Goal: Information Seeking & Learning: Learn about a topic

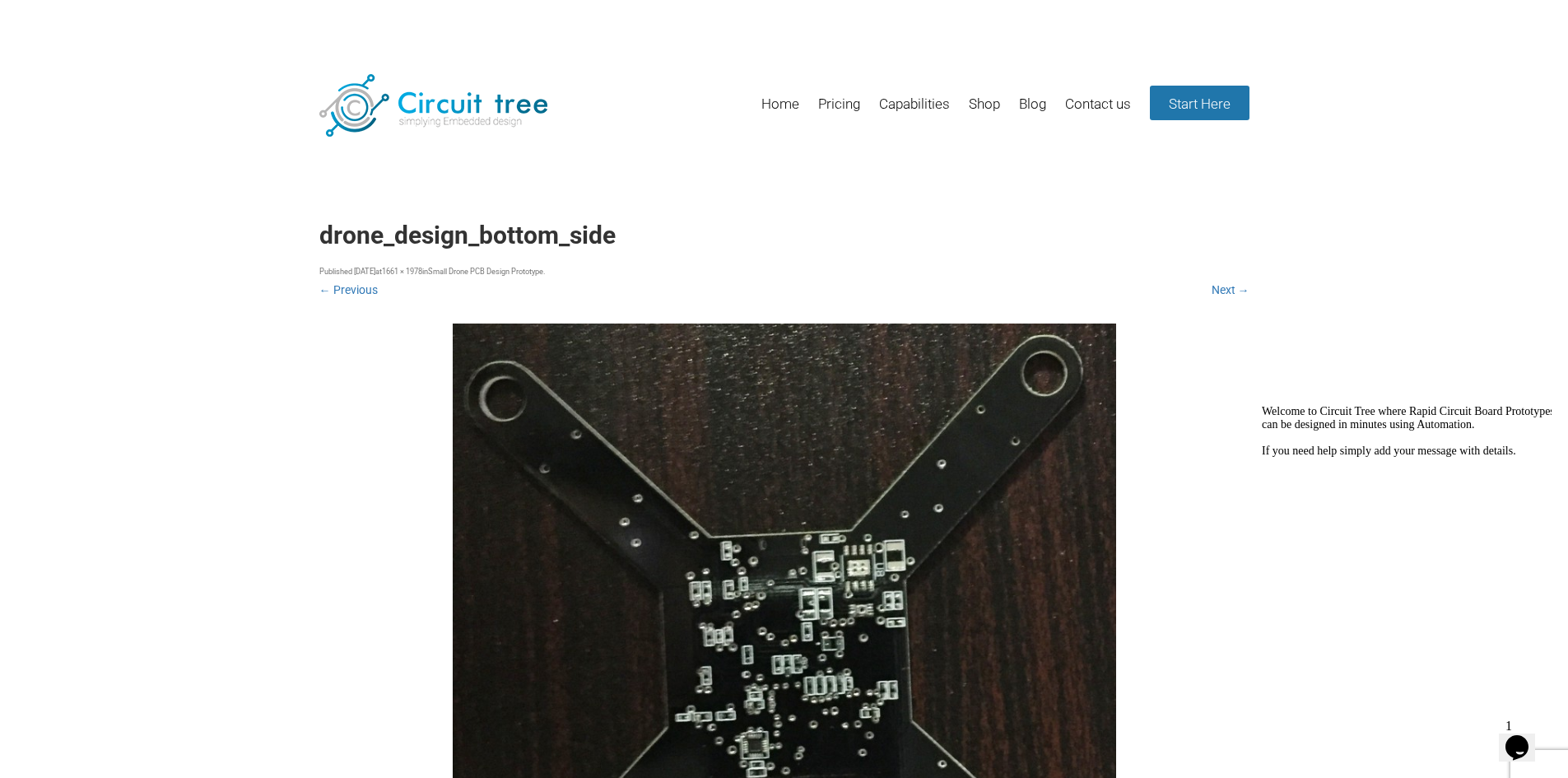
click at [1443, 192] on div "Menu Skip to content Home Pricing Capabilities Shop Blog Contact us Start Here …" at bounding box center [784, 680] width 1568 height 1295
click at [1228, 288] on link "Next →" at bounding box center [1230, 289] width 37 height 13
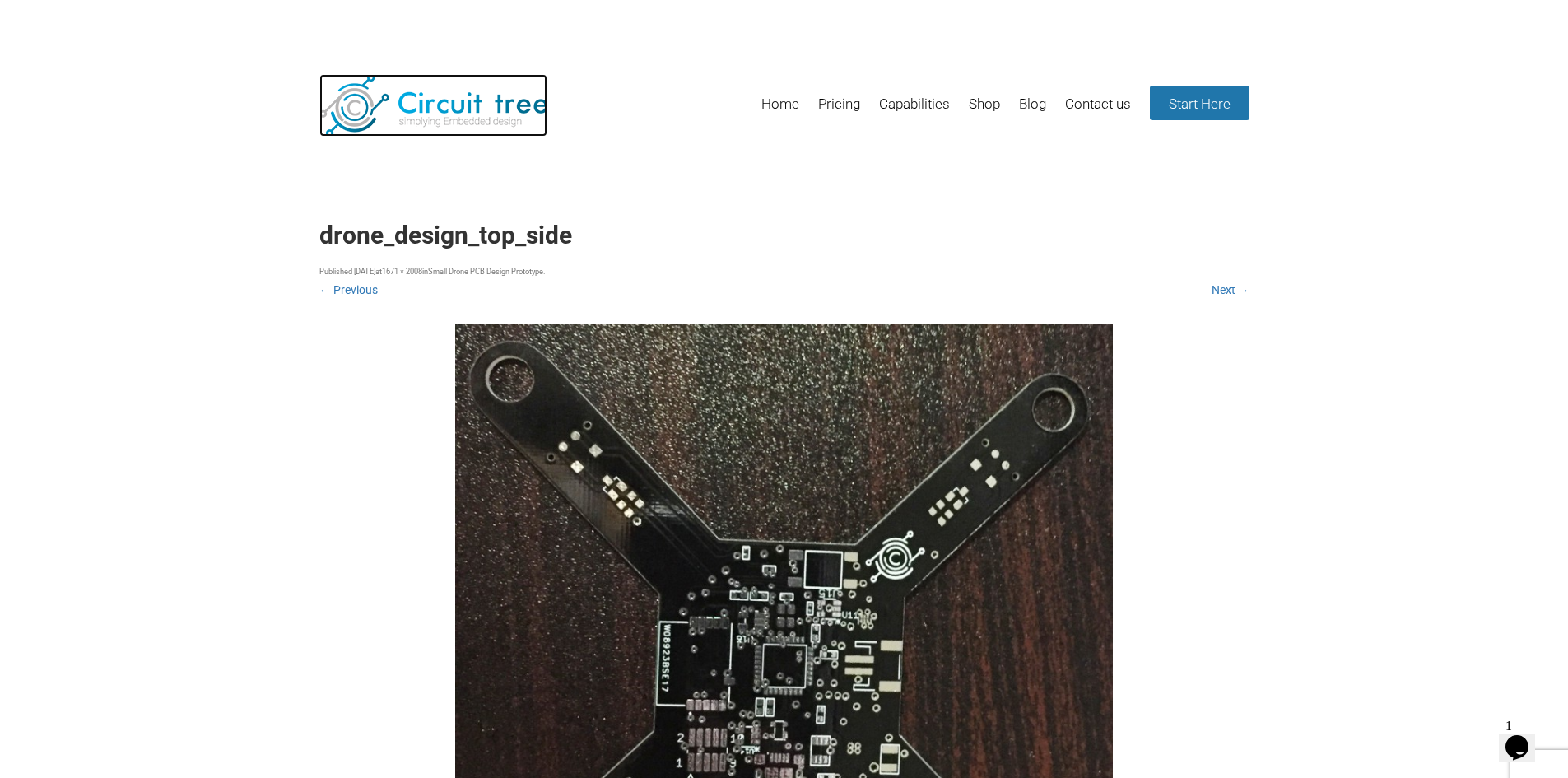
click at [426, 109] on img at bounding box center [433, 105] width 228 height 62
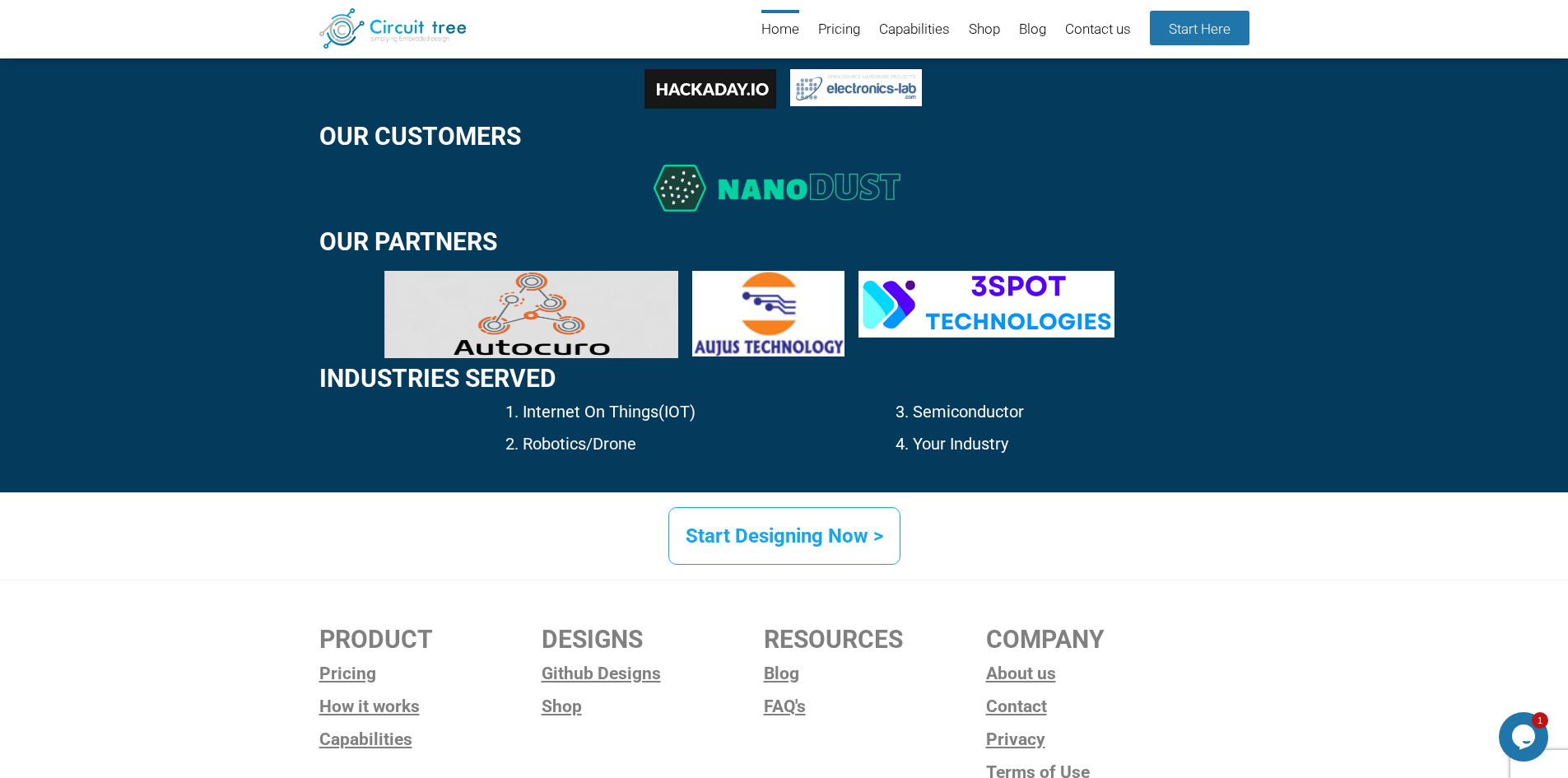
scroll to position [2428, 0]
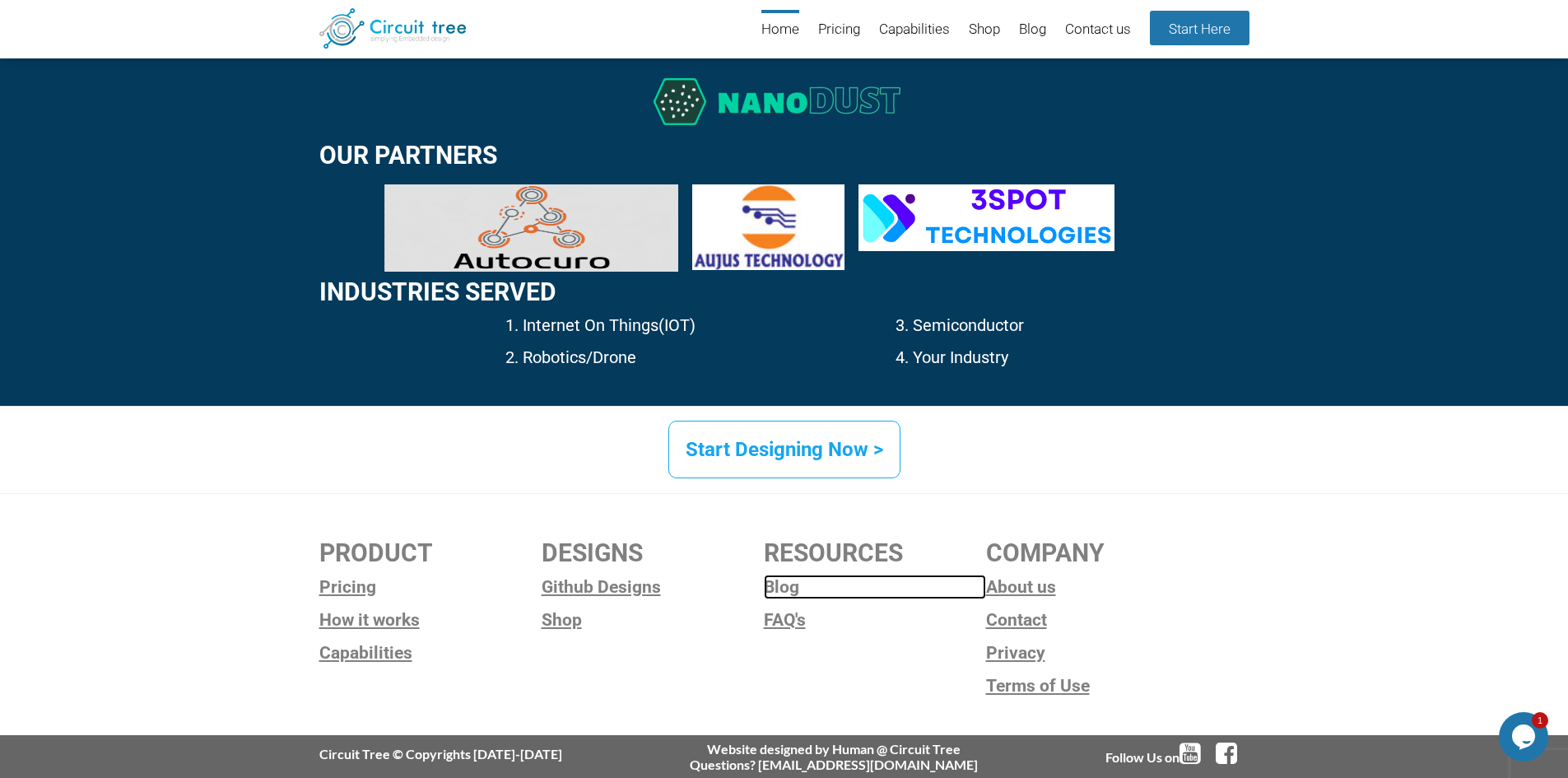
click at [787, 589] on link "Blog" at bounding box center [874, 586] width 222 height 25
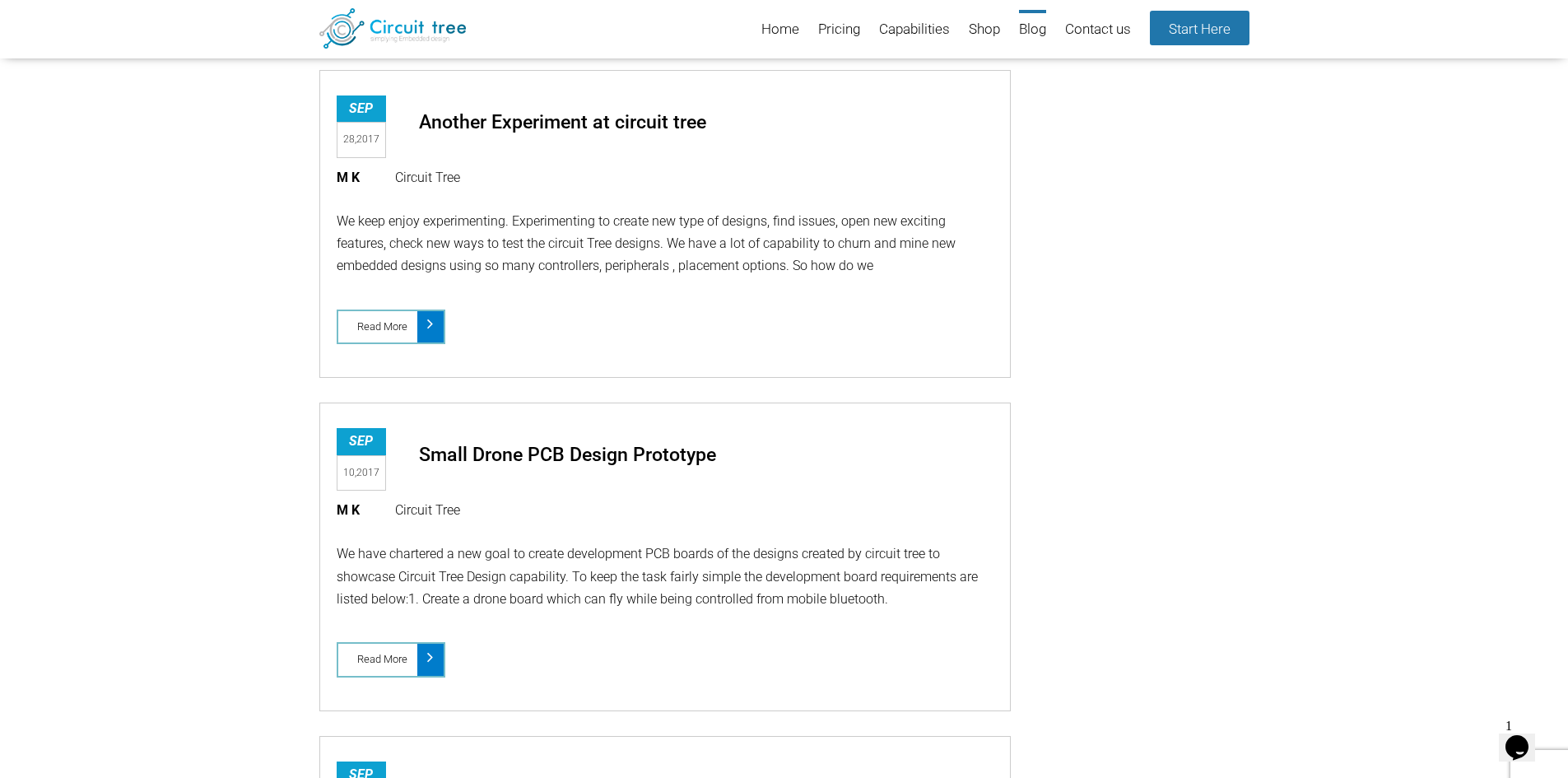
scroll to position [5903, 0]
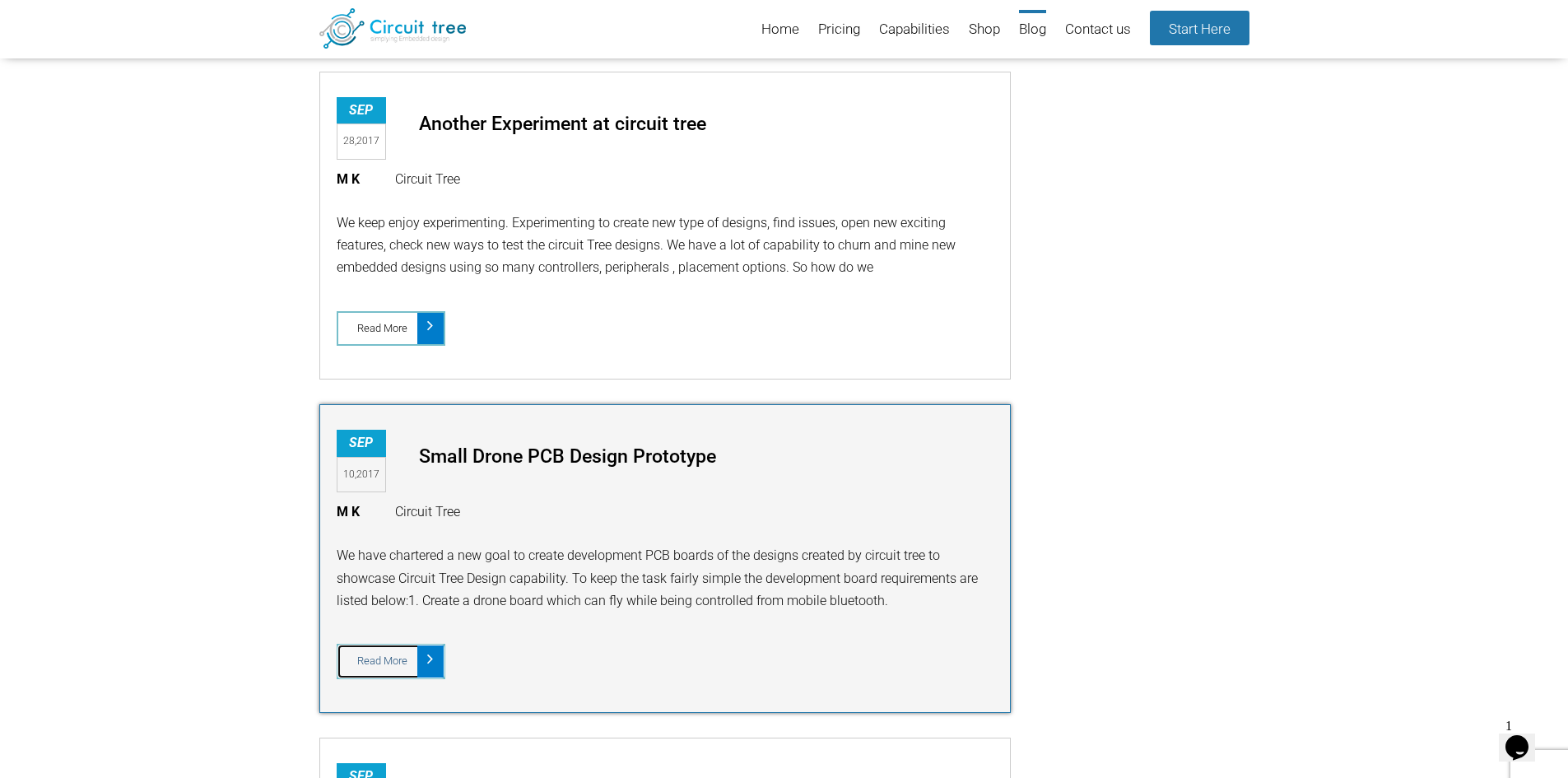
click at [428, 662] on icon at bounding box center [430, 658] width 6 height 26
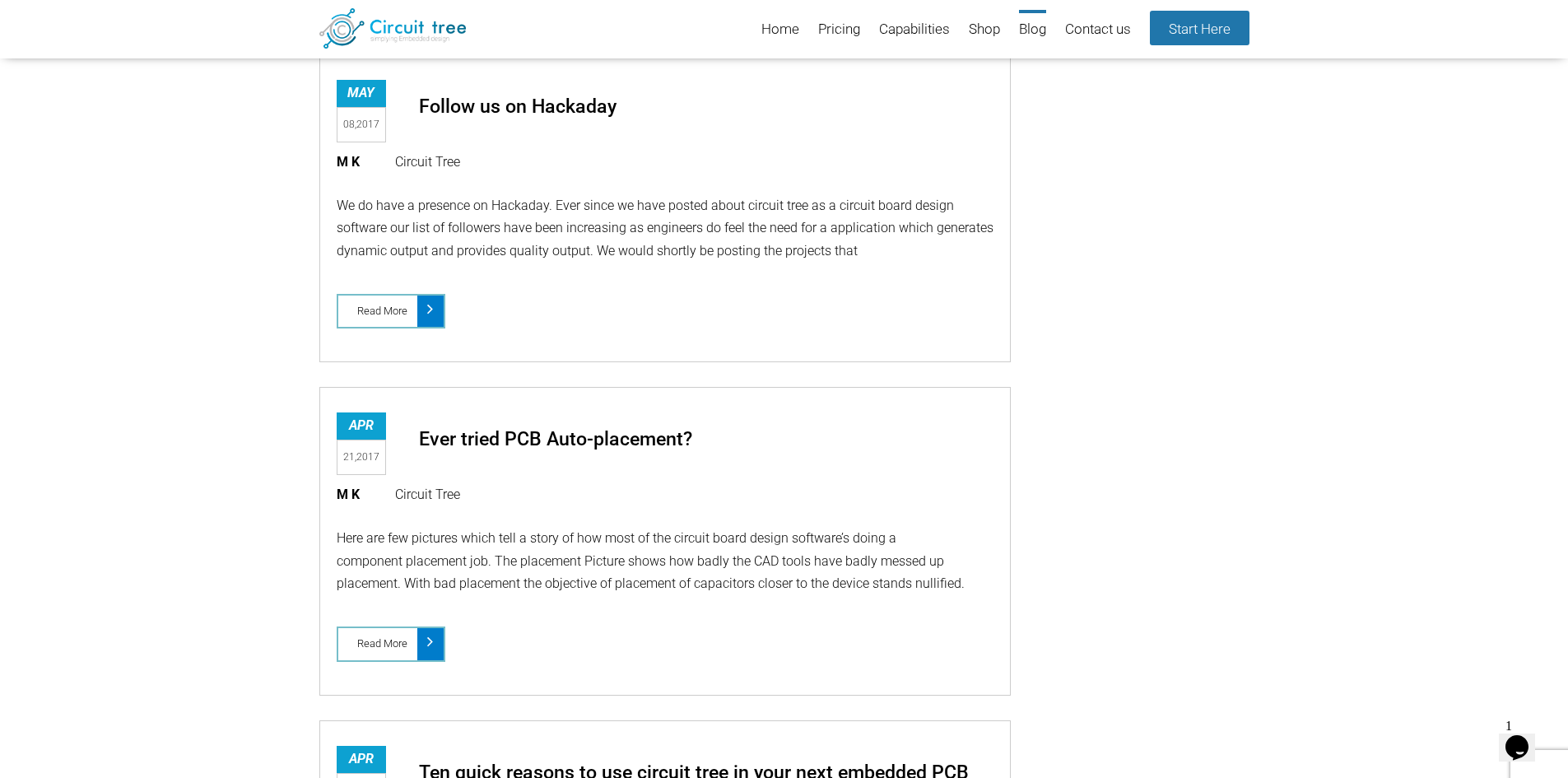
scroll to position [7385, 0]
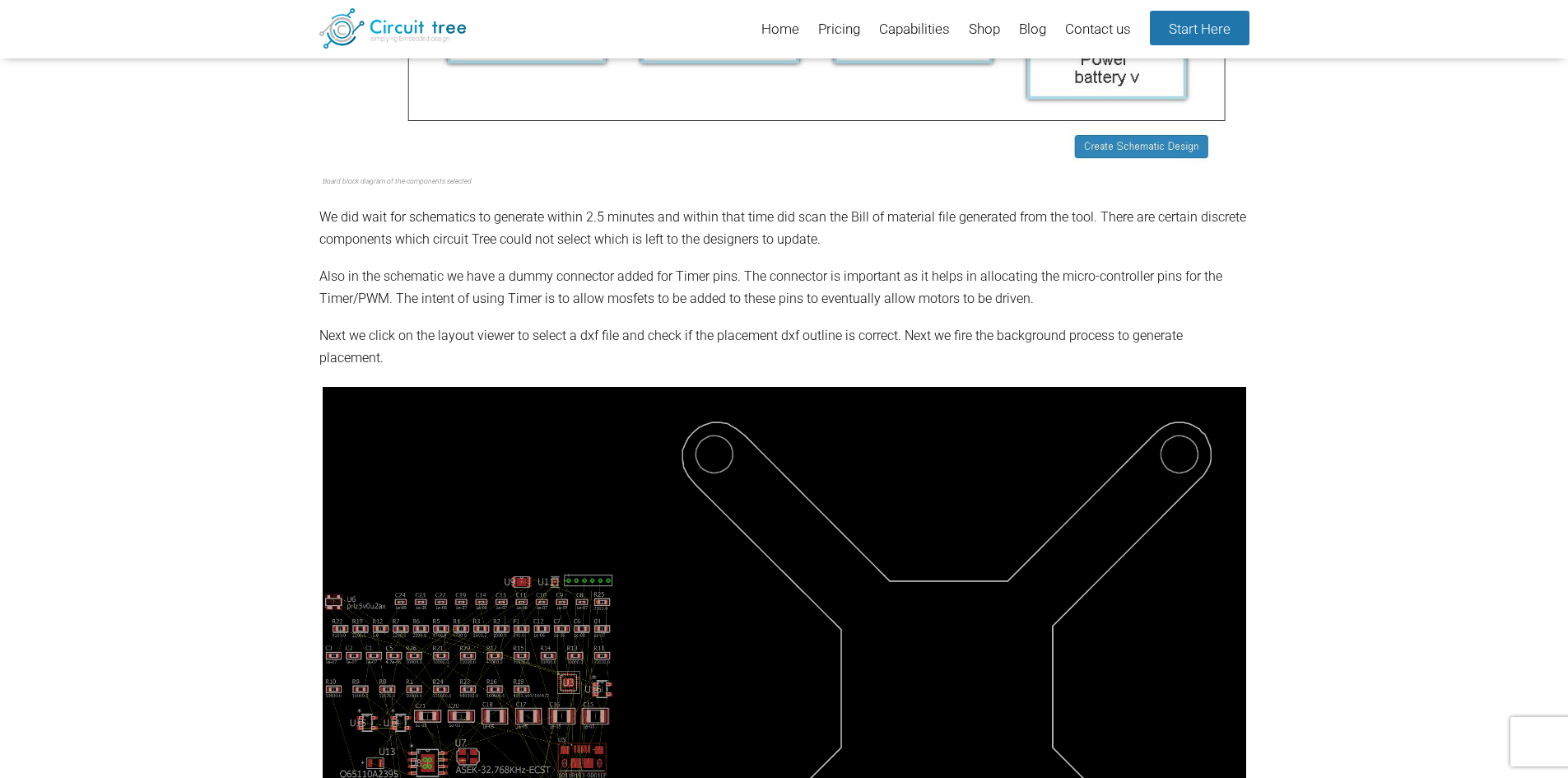
scroll to position [1542, 0]
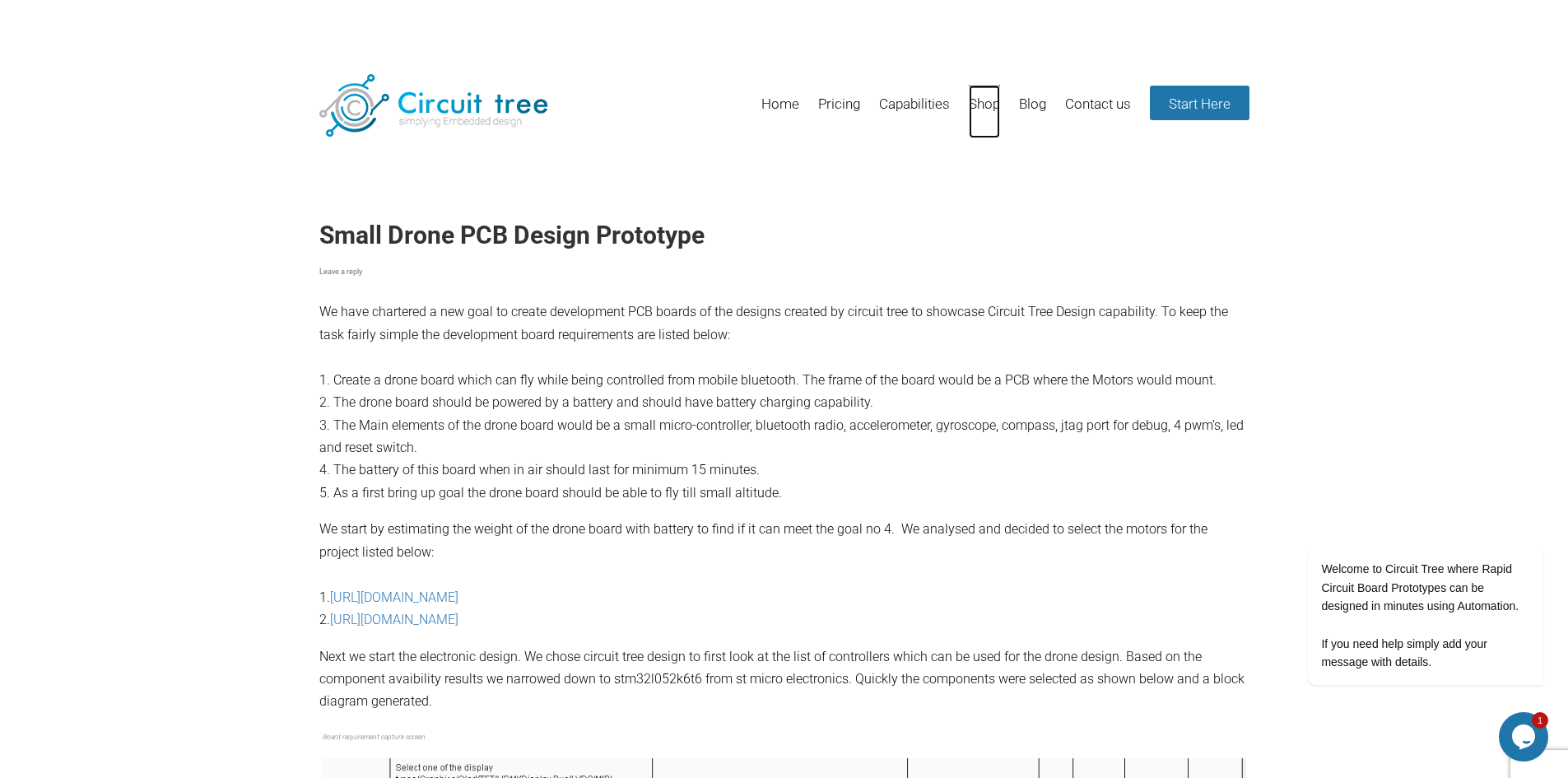
click at [979, 100] on link "Shop" at bounding box center [984, 112] width 31 height 54
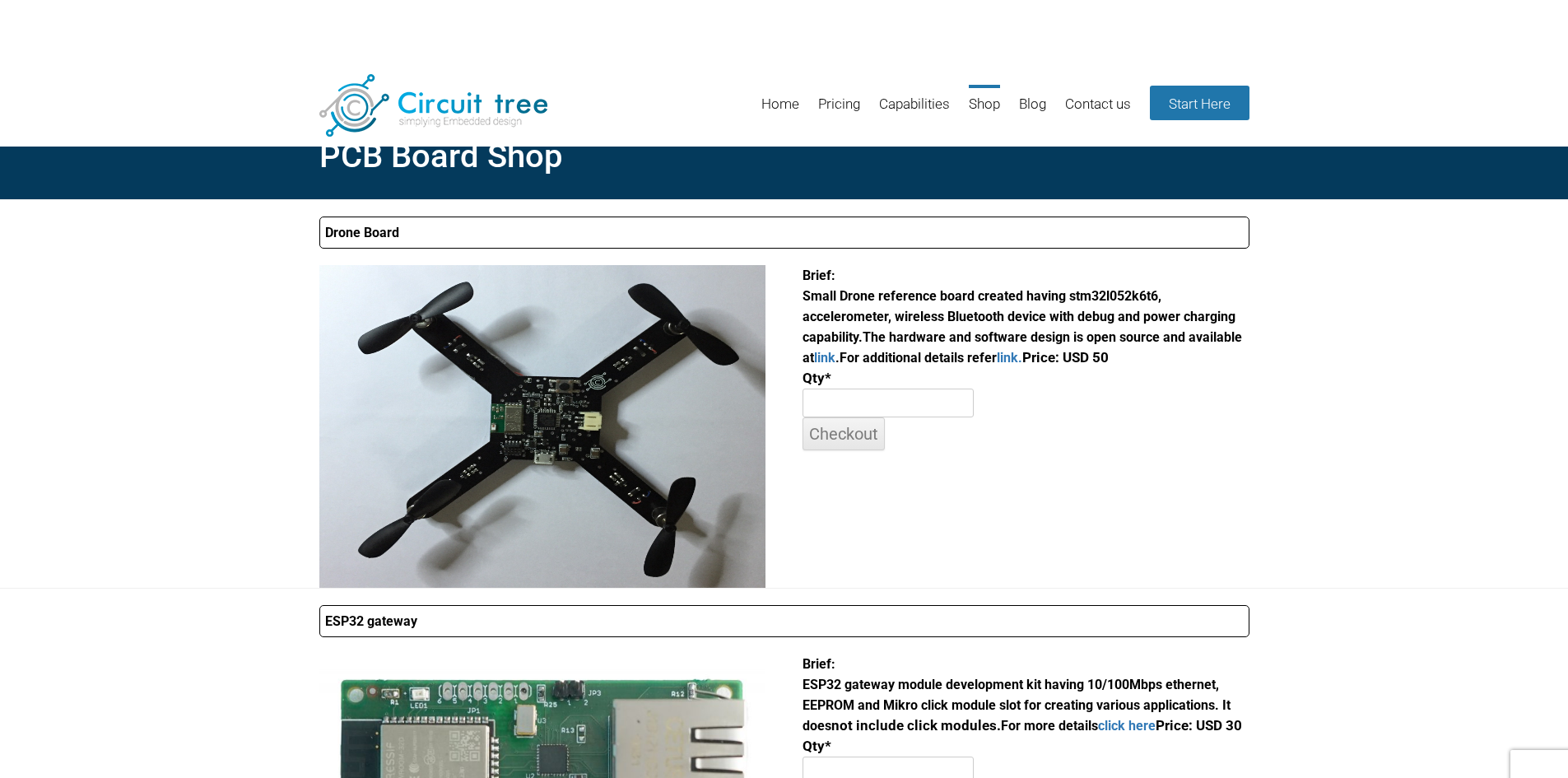
click at [501, 163] on h2 "PCB Board Shop" at bounding box center [784, 157] width 930 height 57
click at [203, 300] on div "Drone Board Brief: Small Drone reference board created having stm32l052k6t6, ac…" at bounding box center [784, 393] width 1568 height 388
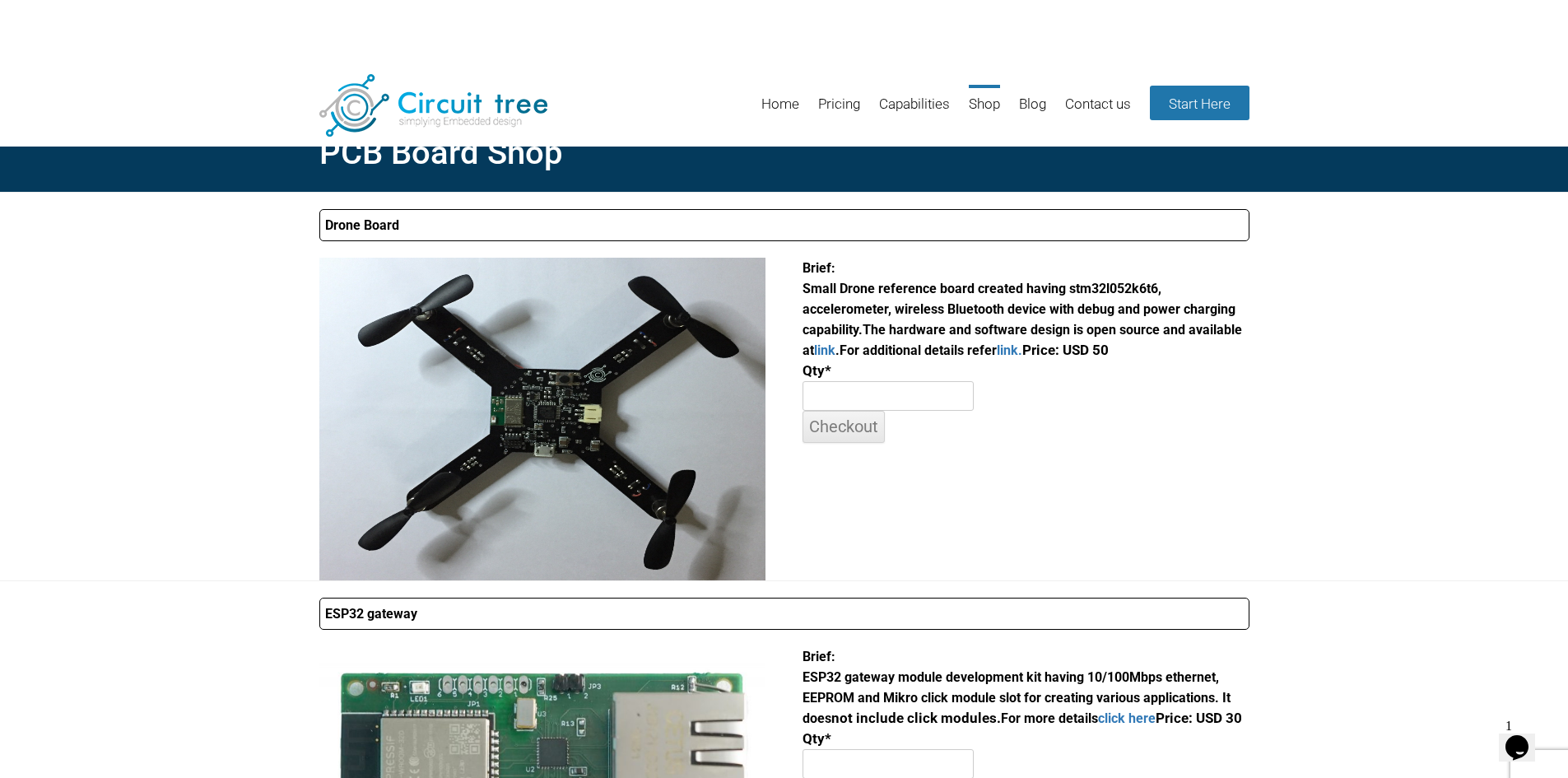
click at [718, 76] on header "Menu Skip to content Home Pricing Capabilities Shop Blog Contact us Start Here" at bounding box center [784, 106] width 1568 height 81
click at [907, 89] on link "Capabilities" at bounding box center [914, 112] width 71 height 54
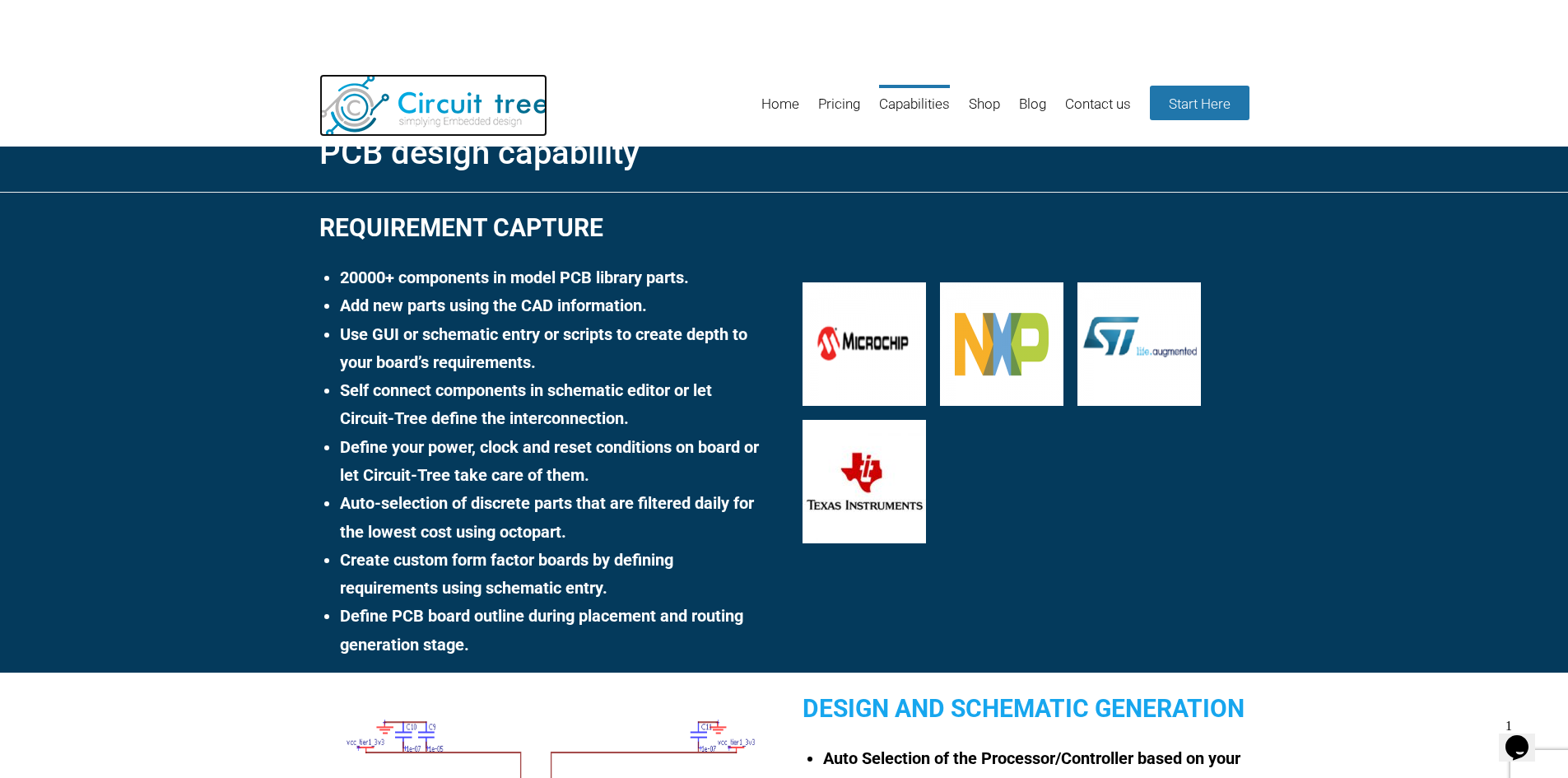
click at [440, 109] on img at bounding box center [433, 105] width 228 height 62
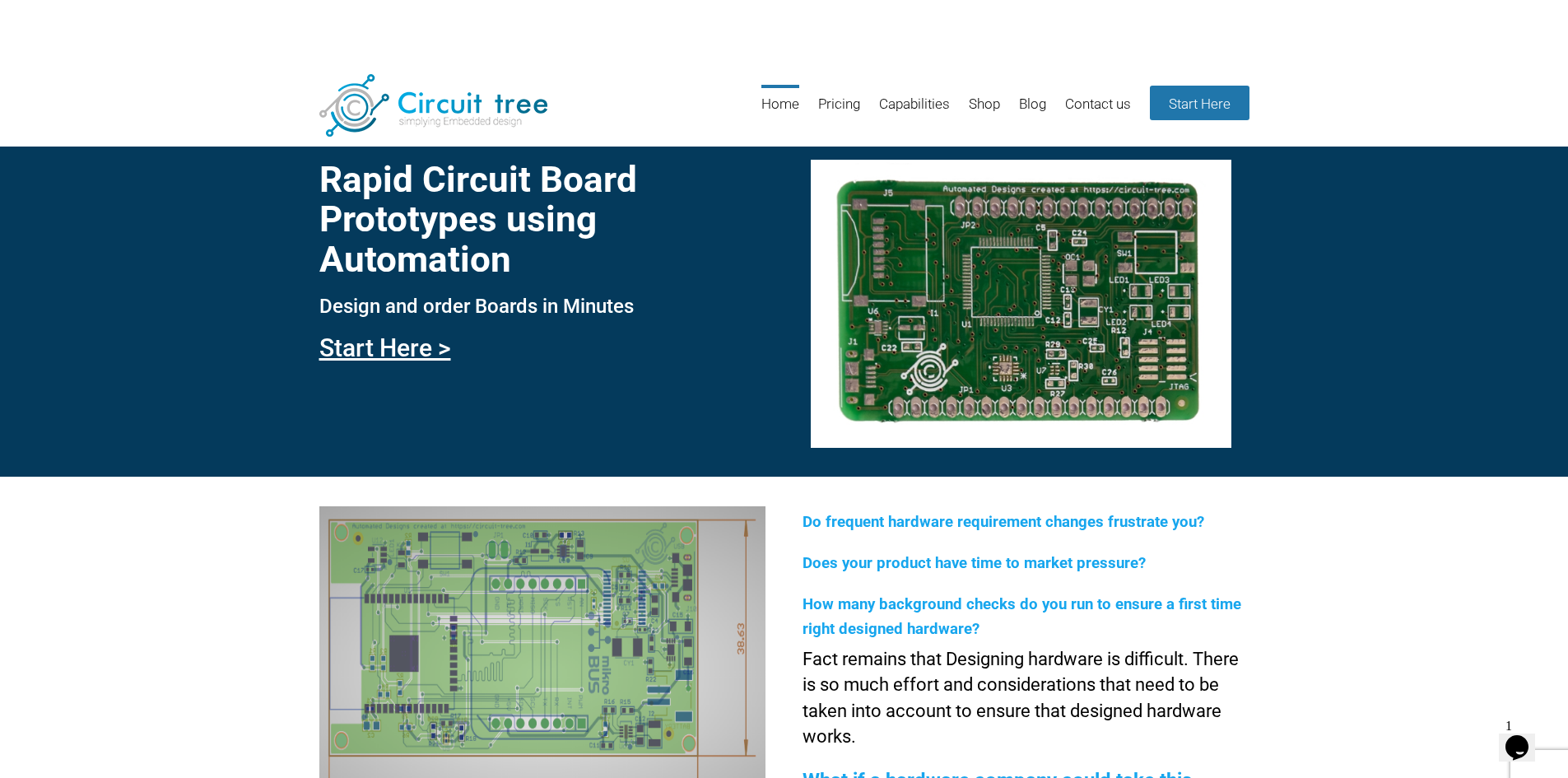
click at [1369, 643] on div "Do frequent hardware requirement changes frustrate you? Does your product have …" at bounding box center [784, 677] width 1568 height 401
click at [1033, 106] on link "Blog" at bounding box center [1033, 112] width 27 height 54
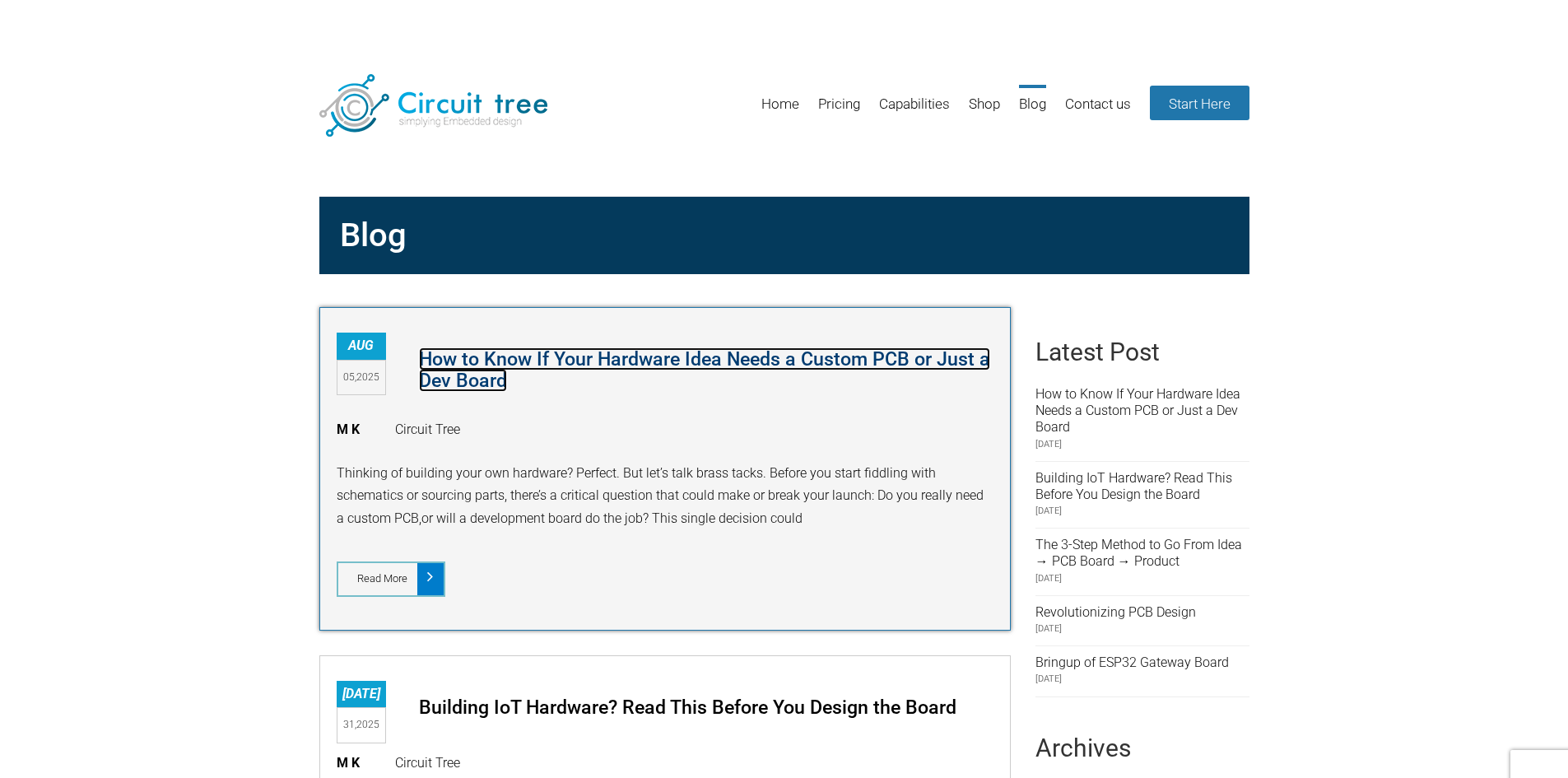
click at [481, 368] on link "How to Know If Your Hardware Idea Needs a Custom PCB or Just a Dev Board" at bounding box center [704, 369] width 571 height 44
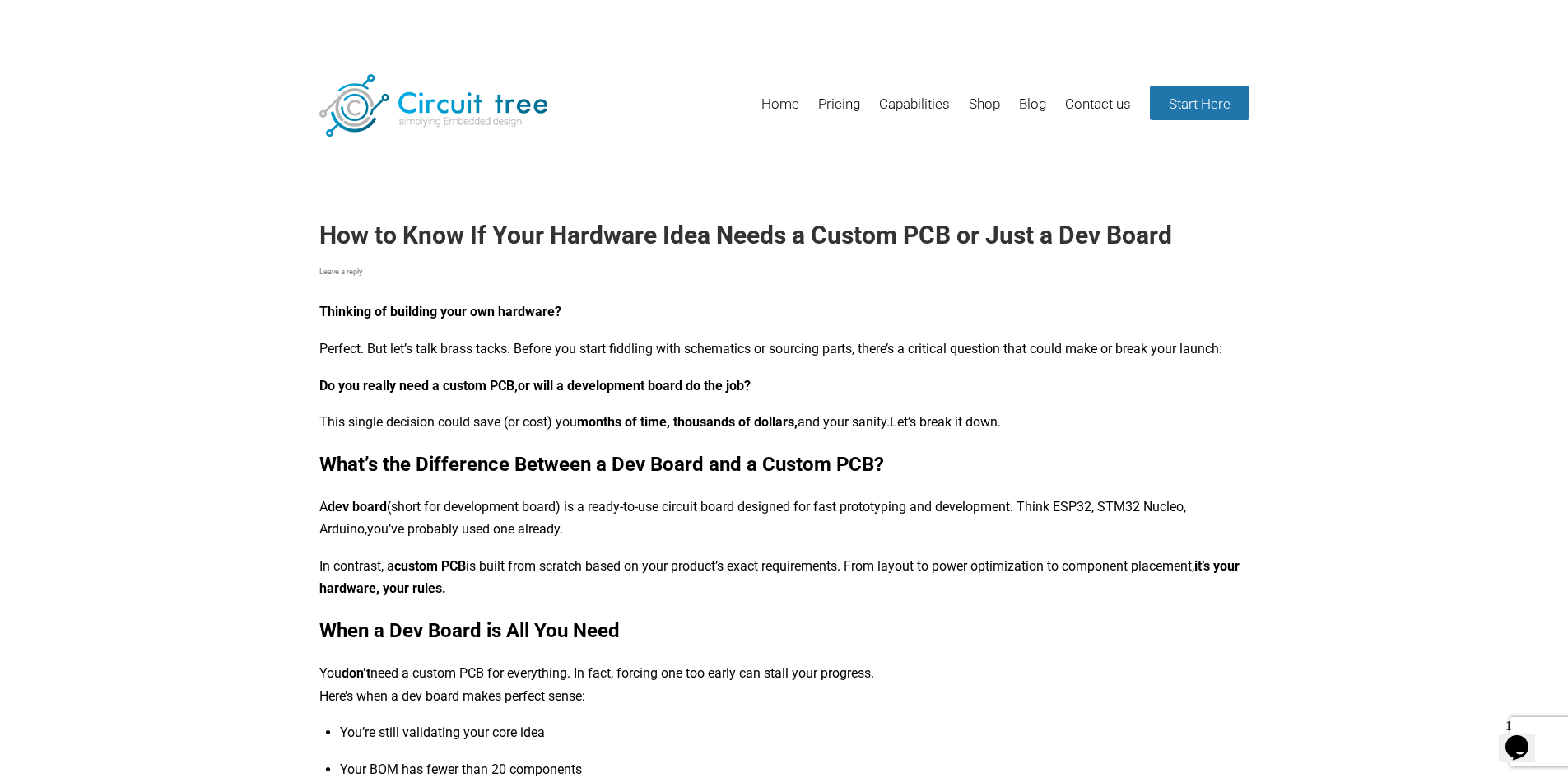
click at [504, 246] on h1 "How to Know If Your Hardware Idea Needs a Custom PCB or Just a Dev Board" at bounding box center [784, 235] width 930 height 30
drag, startPoint x: 761, startPoint y: 468, endPoint x: 873, endPoint y: 469, distance: 112.0
click at [873, 469] on b "What’s the Difference Between a Dev Board and a Custom PCB?" at bounding box center [601, 464] width 564 height 23
copy b "Custom PCB"
